Goal: Transaction & Acquisition: Download file/media

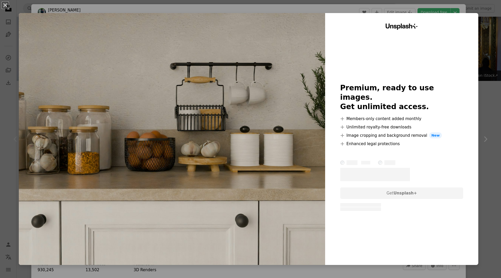
scroll to position [210, 0]
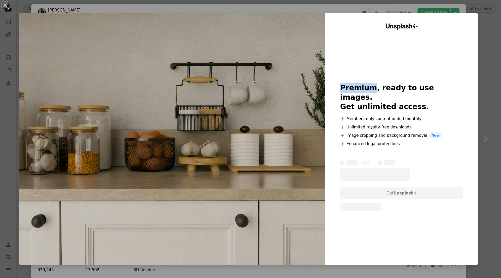
click at [408, 11] on div "An X shape Unsplash+ Premium, ready to use images. Get unlimited access. A plus…" at bounding box center [250, 139] width 501 height 278
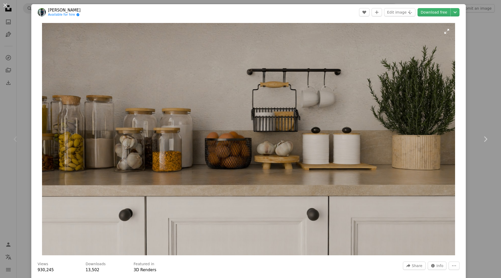
drag, startPoint x: 440, startPoint y: 252, endPoint x: 399, endPoint y: 213, distance: 56.3
drag, startPoint x: 399, startPoint y: 213, endPoint x: 445, endPoint y: 29, distance: 190.3
click at [445, 29] on img "Zoom in on this image" at bounding box center [248, 139] width 412 height 232
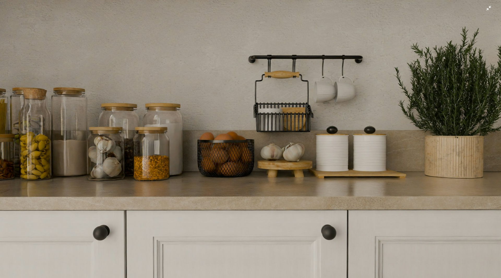
click at [484, 10] on img "Zoom out on this image" at bounding box center [250, 141] width 501 height 282
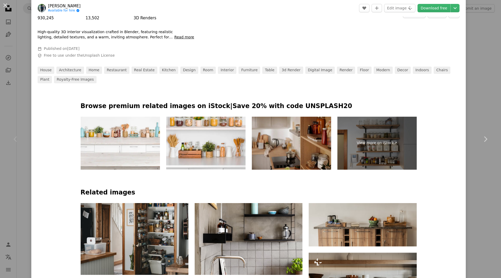
scroll to position [253, 0]
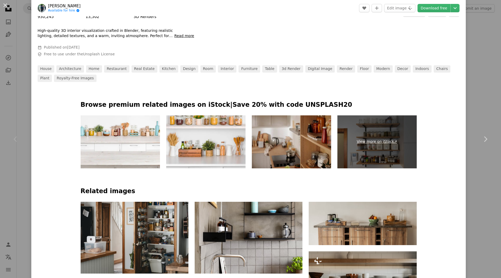
click at [374, 141] on link "View more on iStock ↗" at bounding box center [376, 141] width 79 height 53
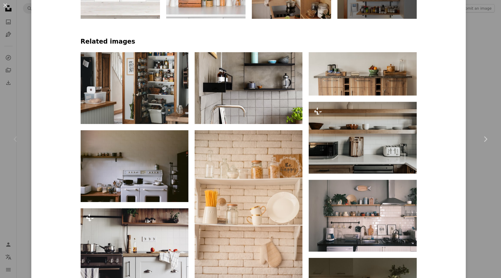
scroll to position [403, 0]
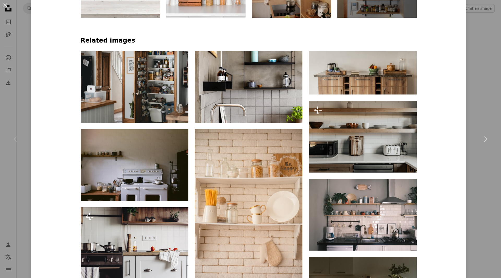
drag, startPoint x: 500, startPoint y: 102, endPoint x: 500, endPoint y: 116, distance: 13.3
drag, startPoint x: 500, startPoint y: 116, endPoint x: 495, endPoint y: 129, distance: 14.4
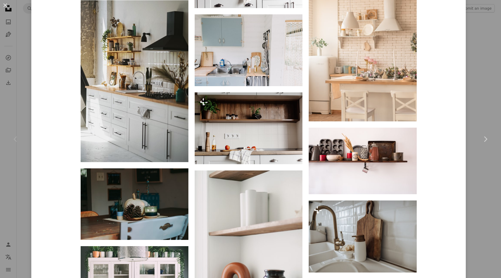
scroll to position [1258, 0]
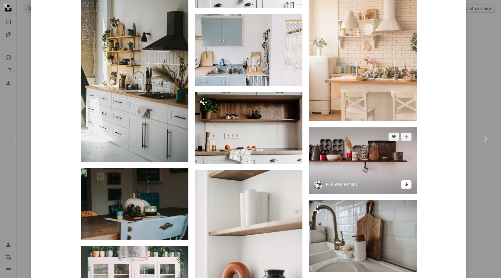
click at [405, 184] on icon "Arrow pointing down" at bounding box center [406, 184] width 4 height 6
